Goal: Information Seeking & Learning: Learn about a topic

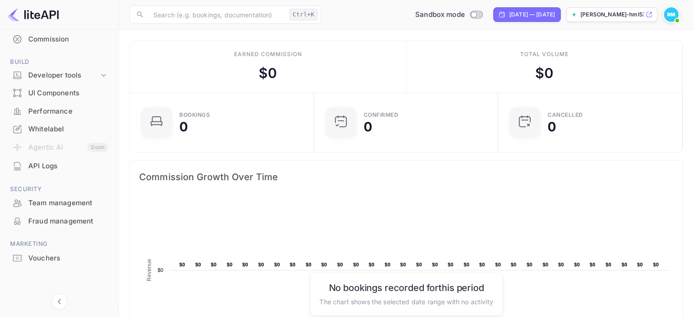
scroll to position [141, 171]
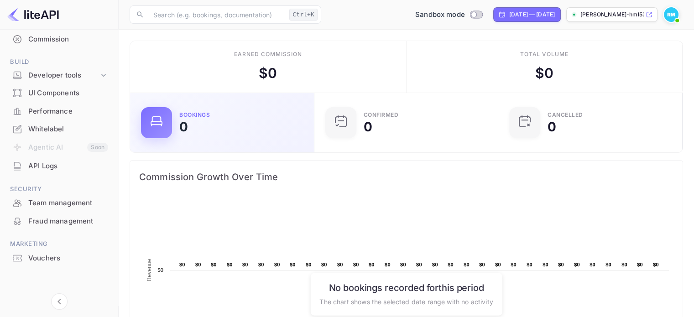
drag, startPoint x: 274, startPoint y: 205, endPoint x: 361, endPoint y: 90, distance: 144.8
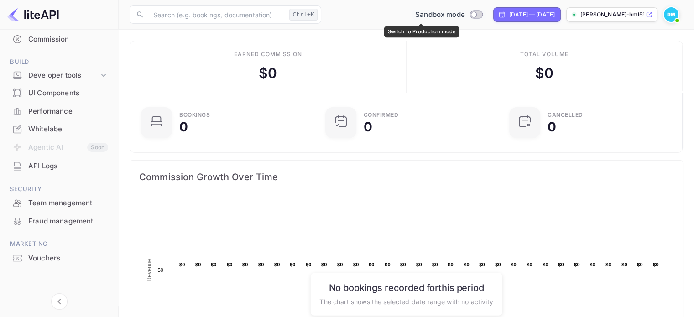
click at [464, 13] on input "Switch to Production mode" at bounding box center [473, 14] width 18 height 6
checkbox input "false"
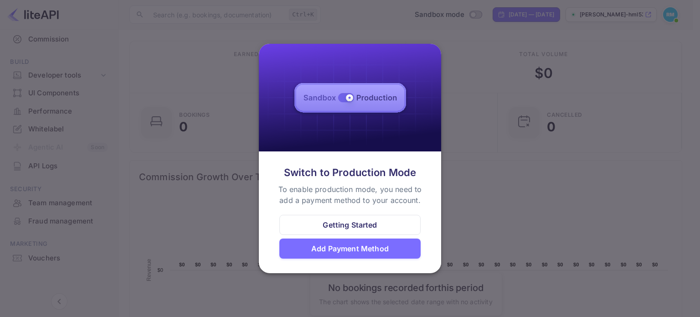
click at [339, 218] on div "Getting Started" at bounding box center [350, 225] width 141 height 20
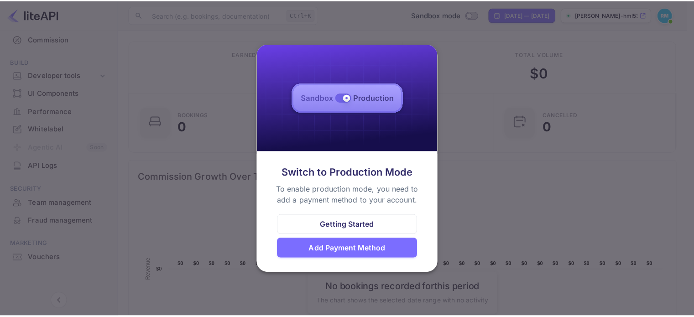
scroll to position [7, 7]
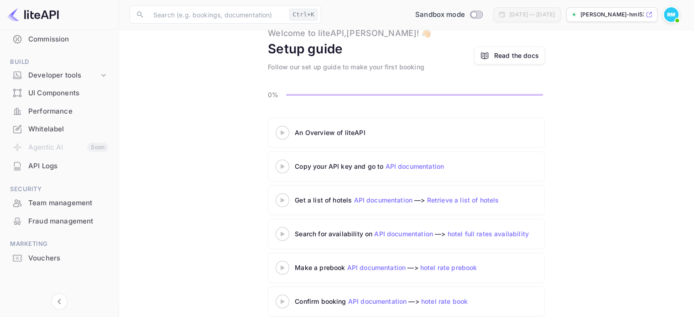
scroll to position [45, 0]
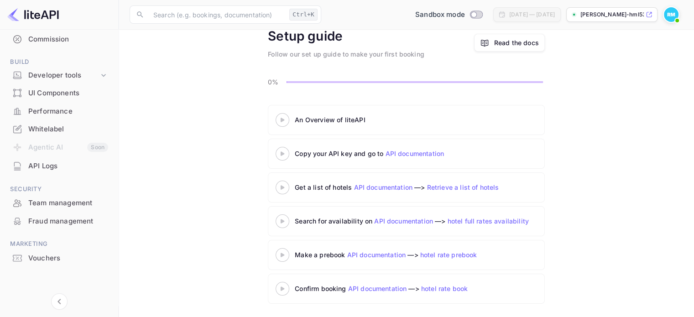
click at [392, 188] on link "API documentation" at bounding box center [382, 187] width 59 height 8
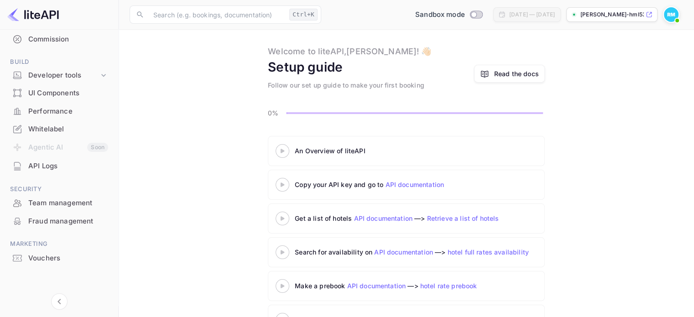
scroll to position [0, 0]
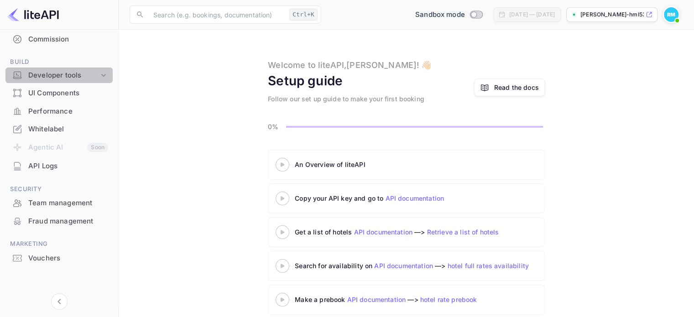
click at [80, 73] on div "Developer tools" at bounding box center [63, 75] width 71 height 10
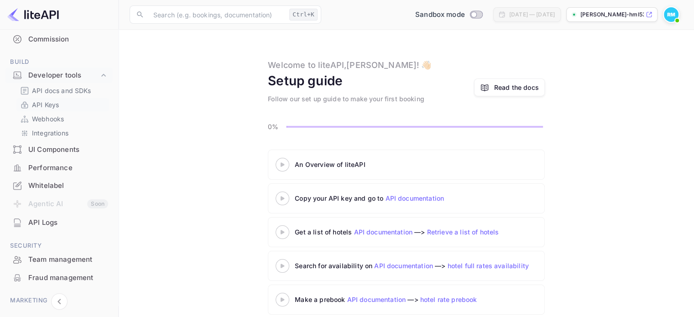
click at [56, 100] on p "API Keys" at bounding box center [45, 105] width 27 height 10
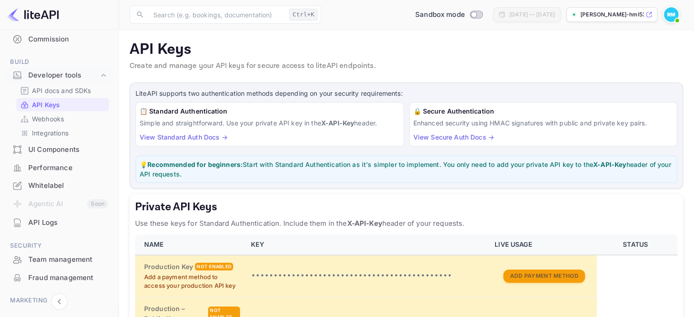
click at [189, 136] on link "View Standard Auth Docs →" at bounding box center [184, 137] width 88 height 8
click at [67, 116] on link "Webhooks" at bounding box center [62, 119] width 85 height 10
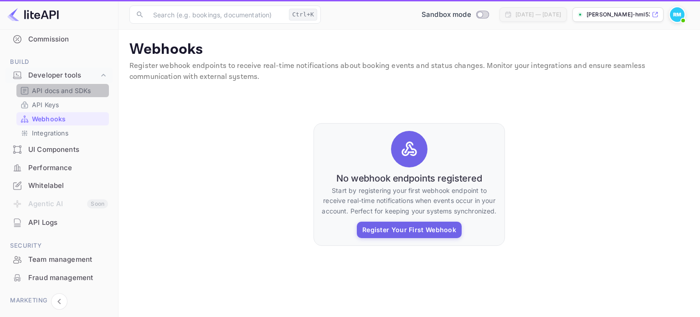
click at [63, 91] on p "API docs and SDKs" at bounding box center [61, 91] width 59 height 10
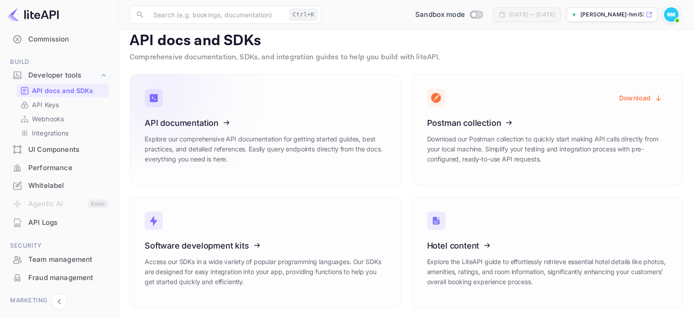
scroll to position [11, 0]
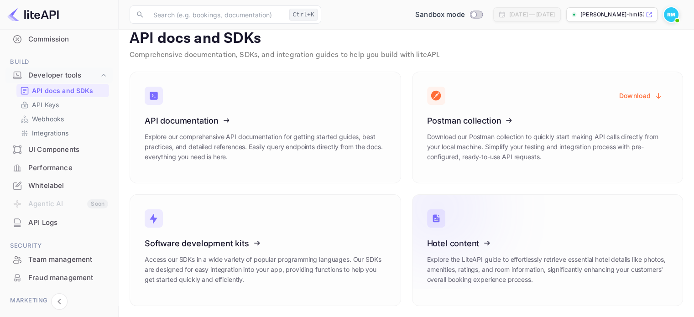
click at [565, 279] on p "Explore the LiteAPI guide to effortlessly retrieve essential hotel details like…" at bounding box center [547, 269] width 241 height 30
